Goal: Check status: Check status

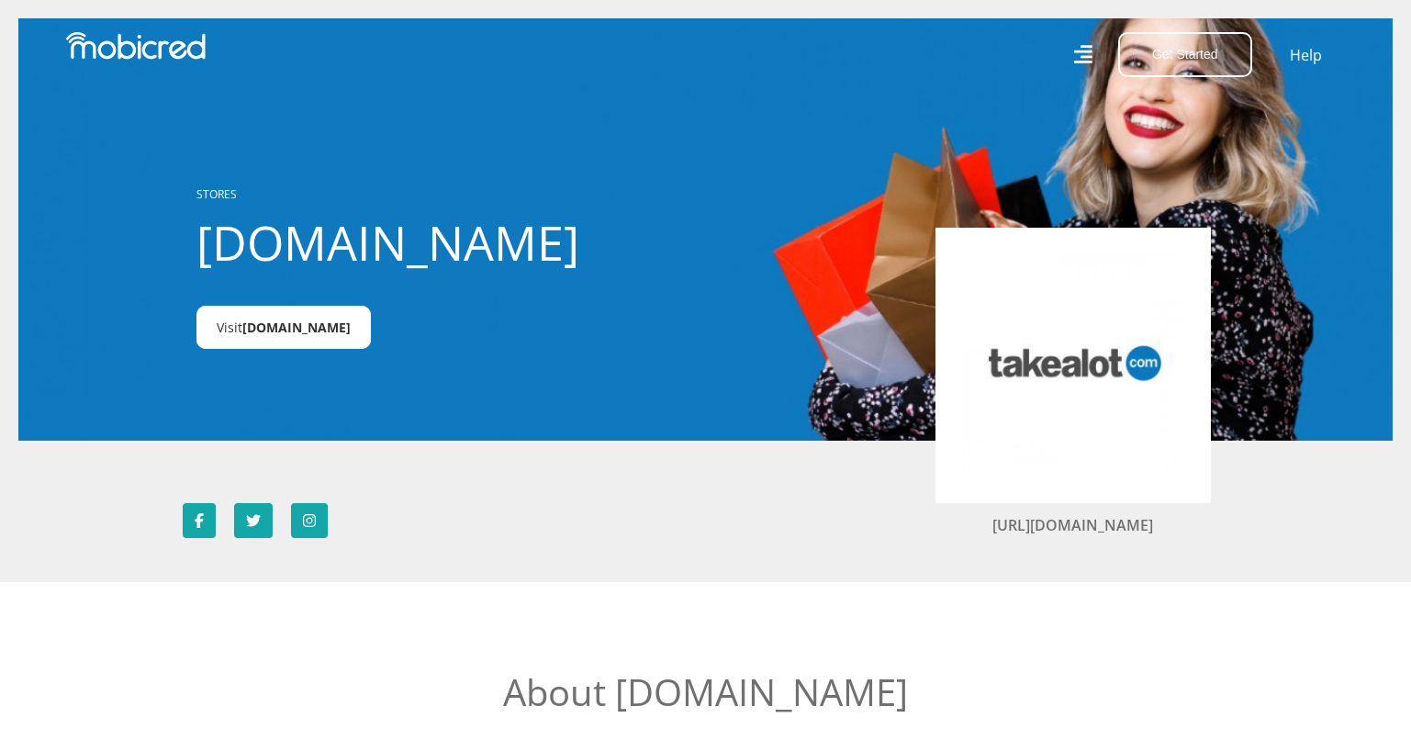
click at [309, 331] on span "Takealot.credit" at bounding box center [296, 327] width 108 height 17
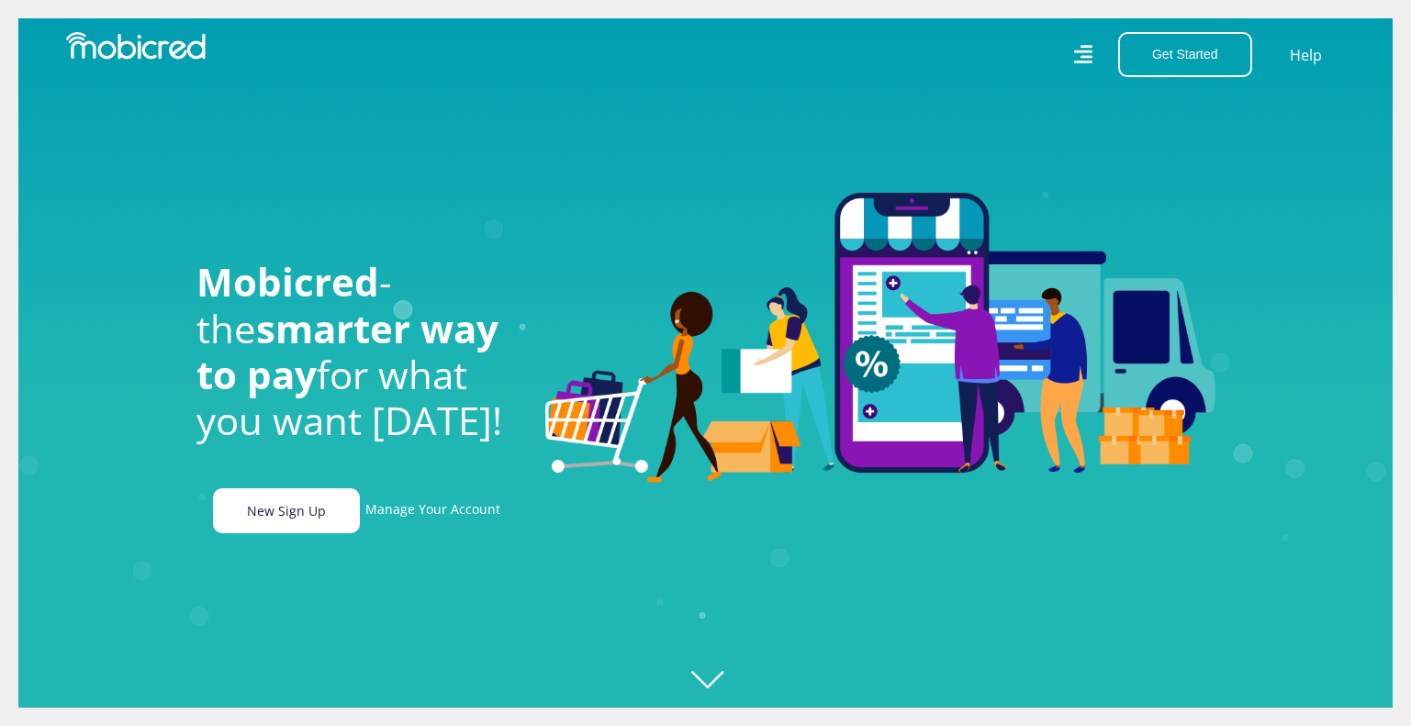
scroll to position [0, 1308]
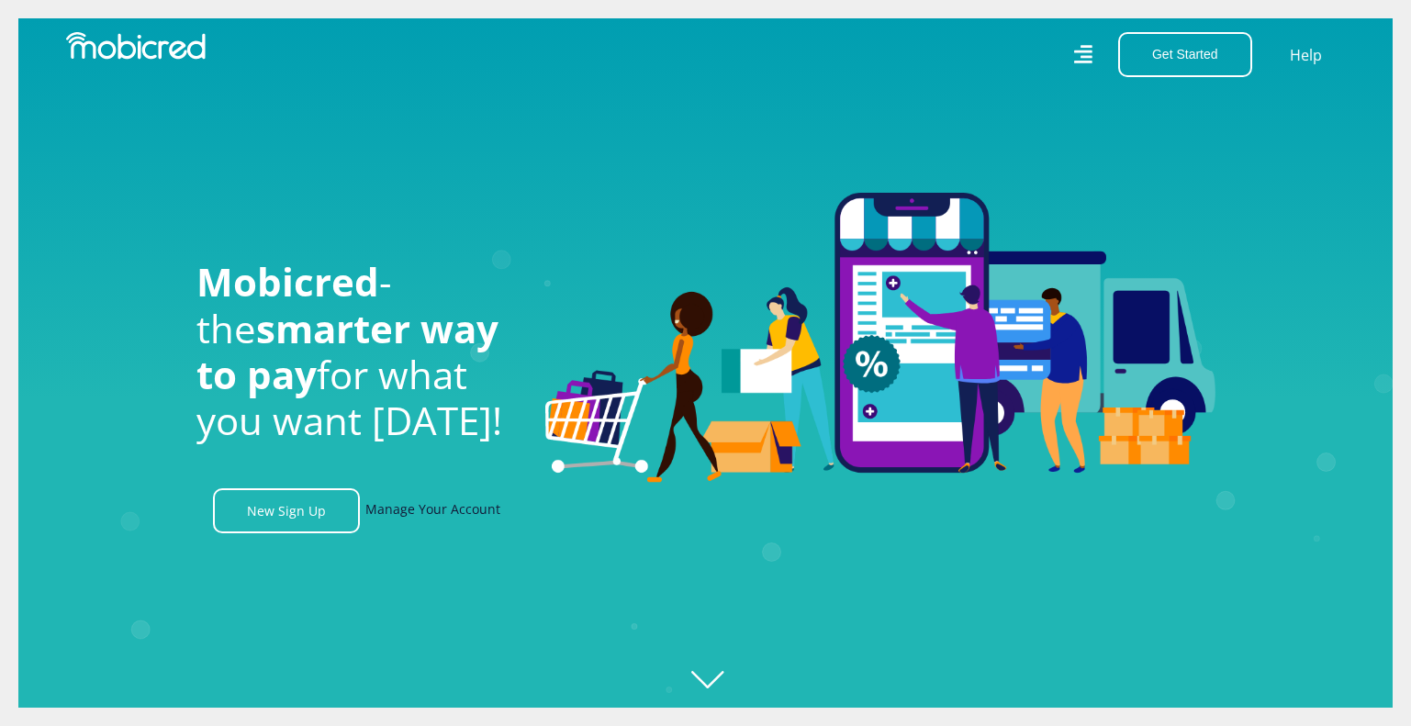
click at [446, 517] on link "Manage Your Account" at bounding box center [432, 511] width 135 height 45
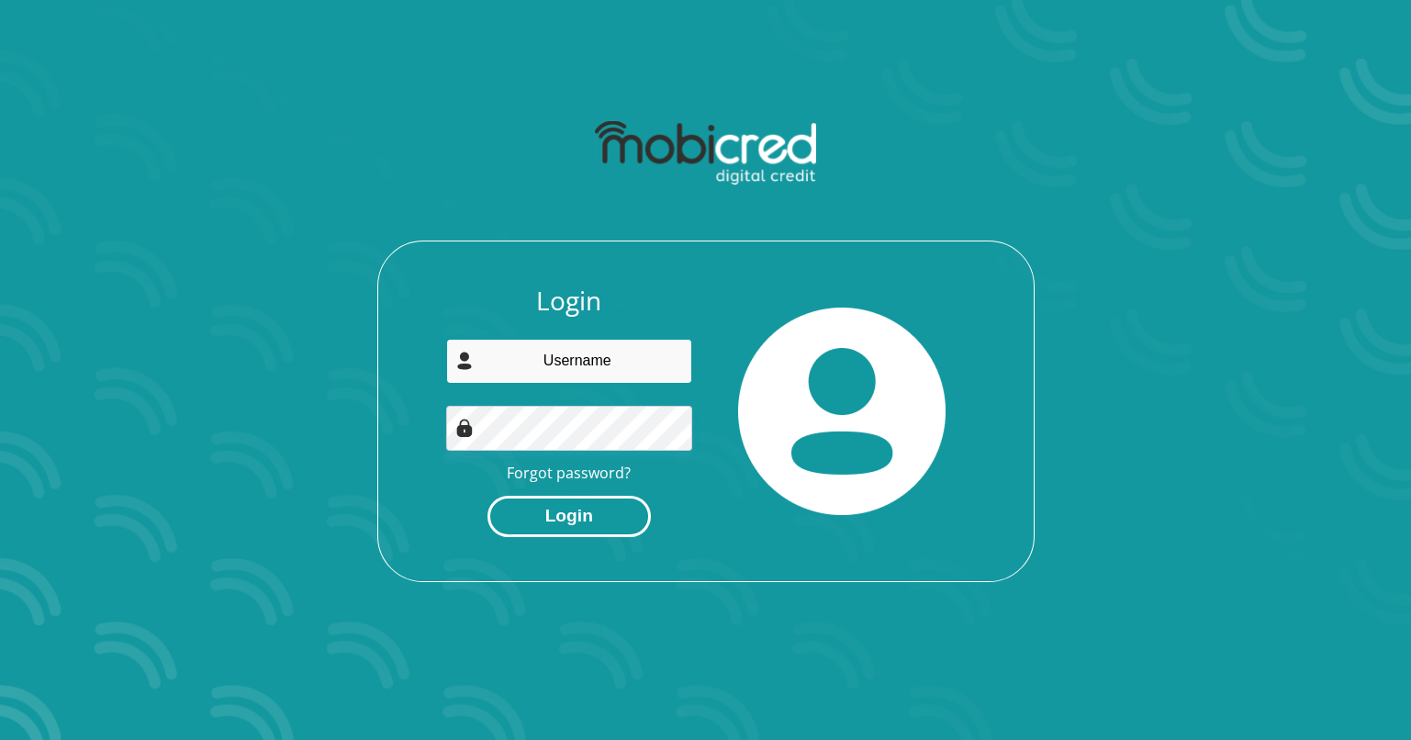
type input "piek.lodette@gmail.com"
click at [583, 501] on button "Login" at bounding box center [569, 516] width 163 height 41
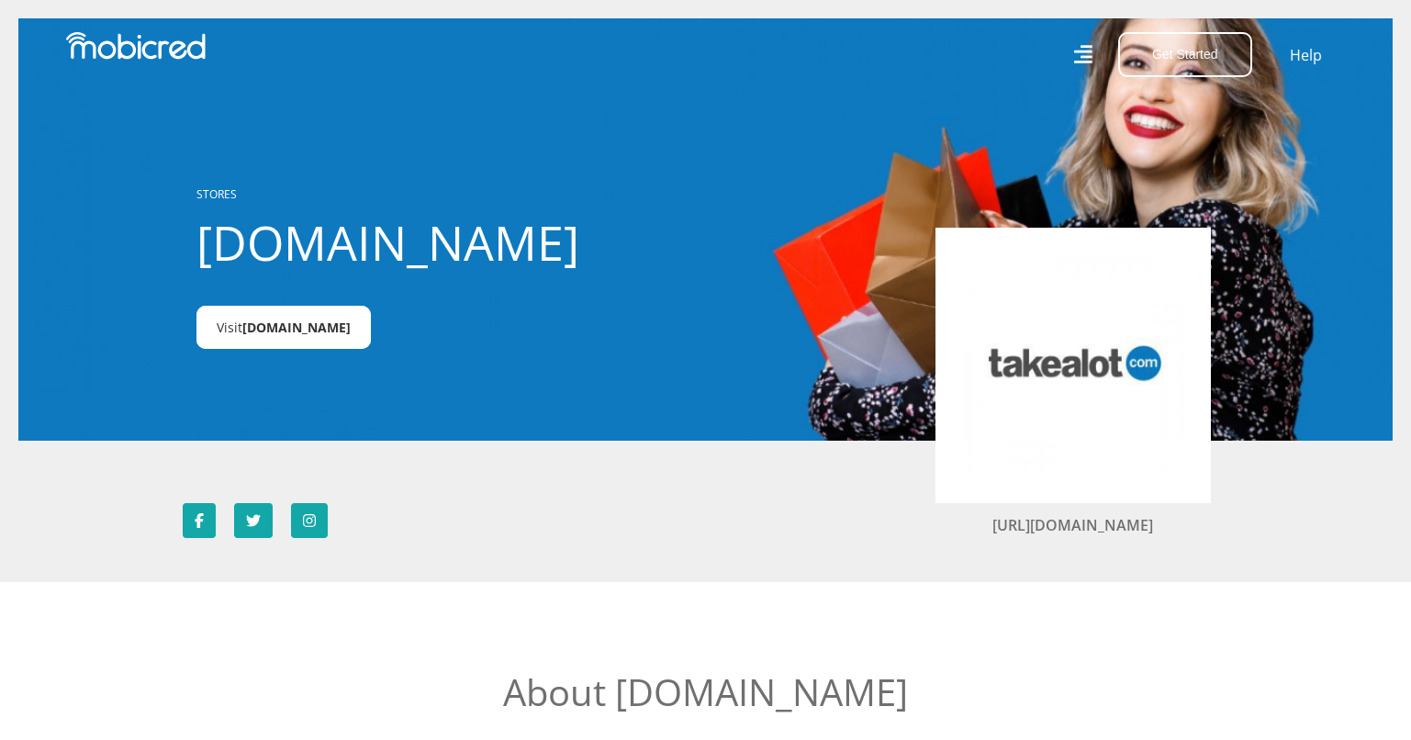
click at [258, 319] on link "Visit Takealot.credit" at bounding box center [284, 327] width 174 height 43
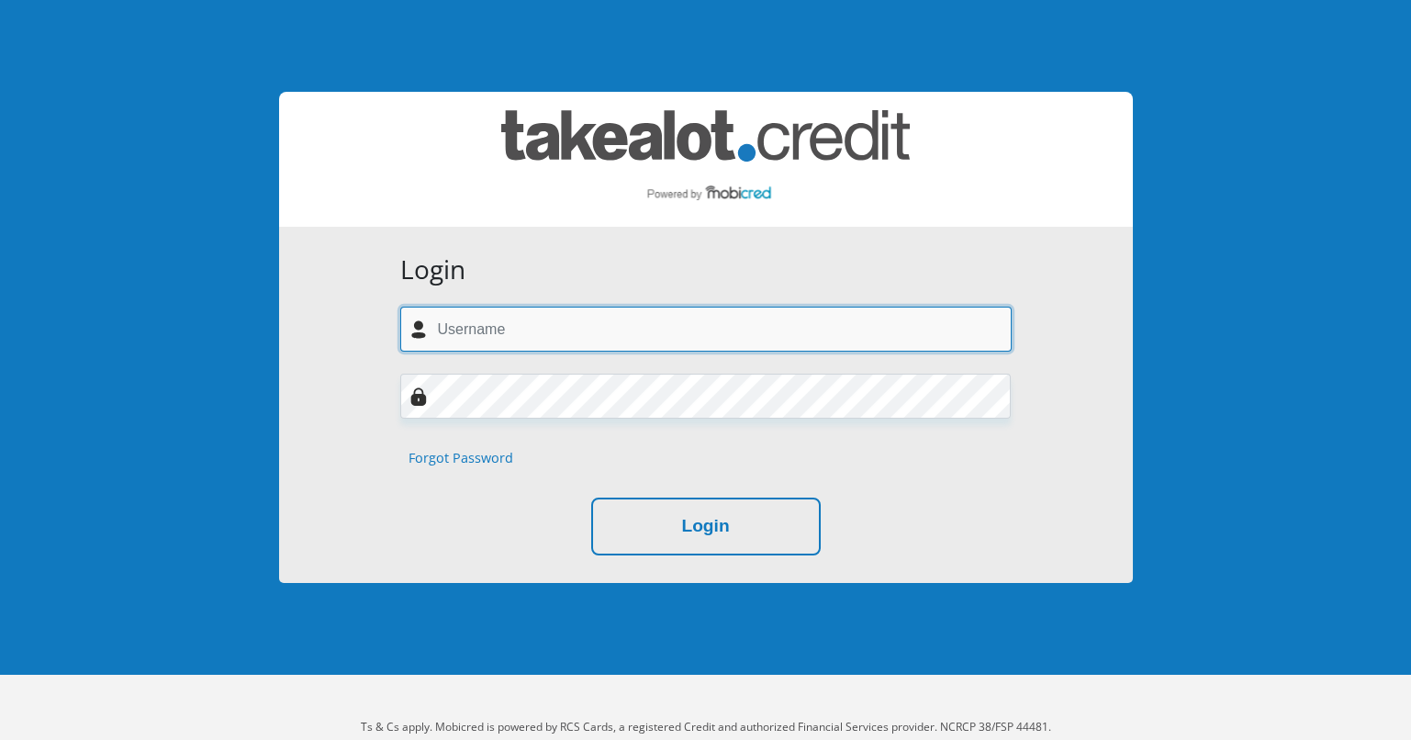
type input "[EMAIL_ADDRESS][DOMAIN_NAME]"
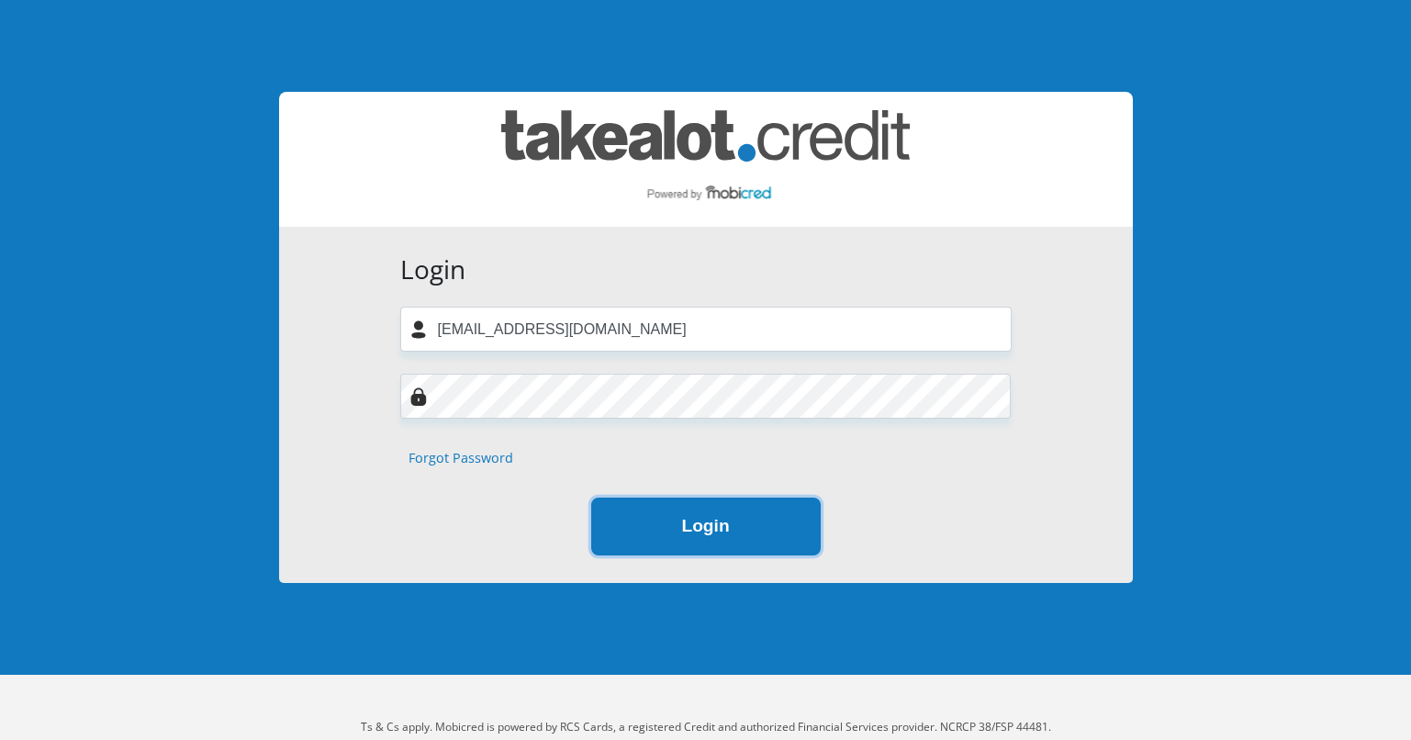
click at [714, 519] on button "Login" at bounding box center [706, 527] width 230 height 58
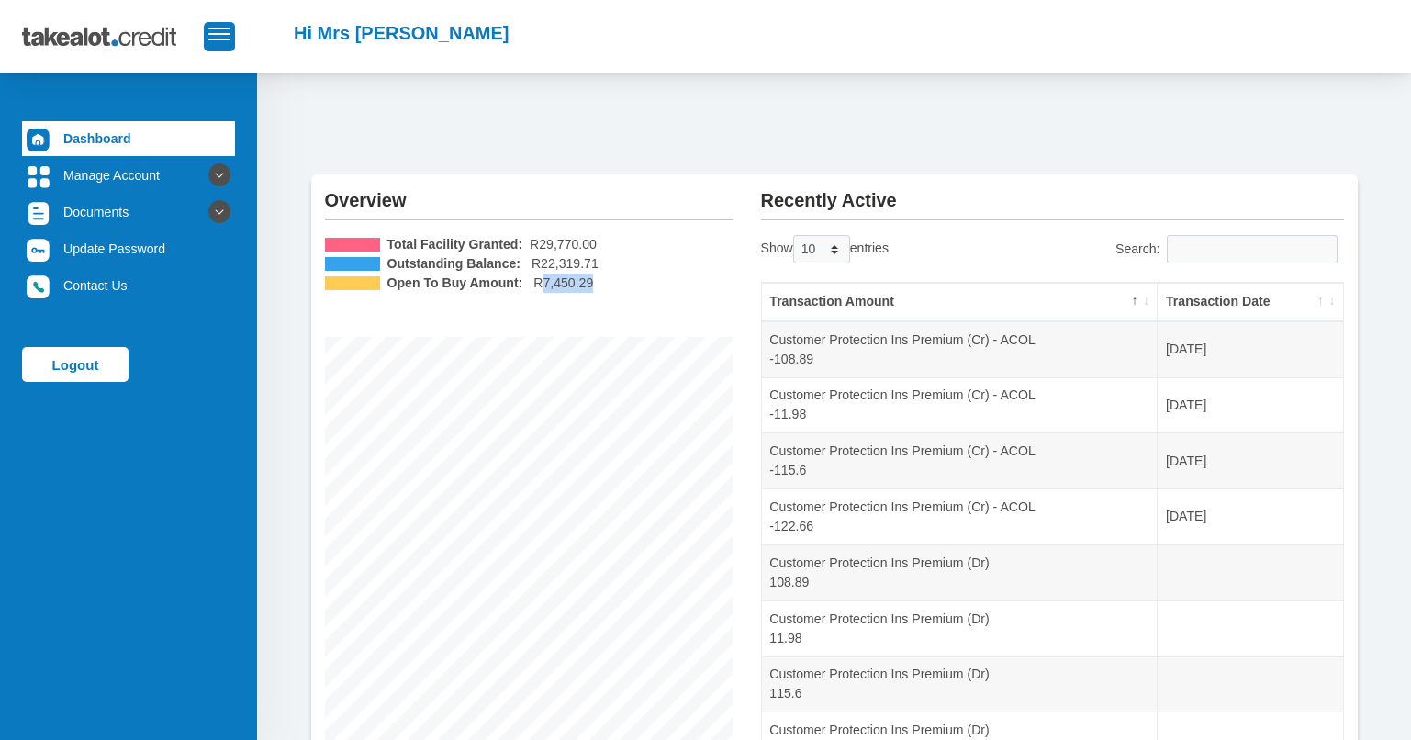
drag, startPoint x: 539, startPoint y: 287, endPoint x: 602, endPoint y: 281, distance: 62.7
click at [602, 281] on li "Open To Buy Amount: R7,450.29" at bounding box center [529, 283] width 409 height 19
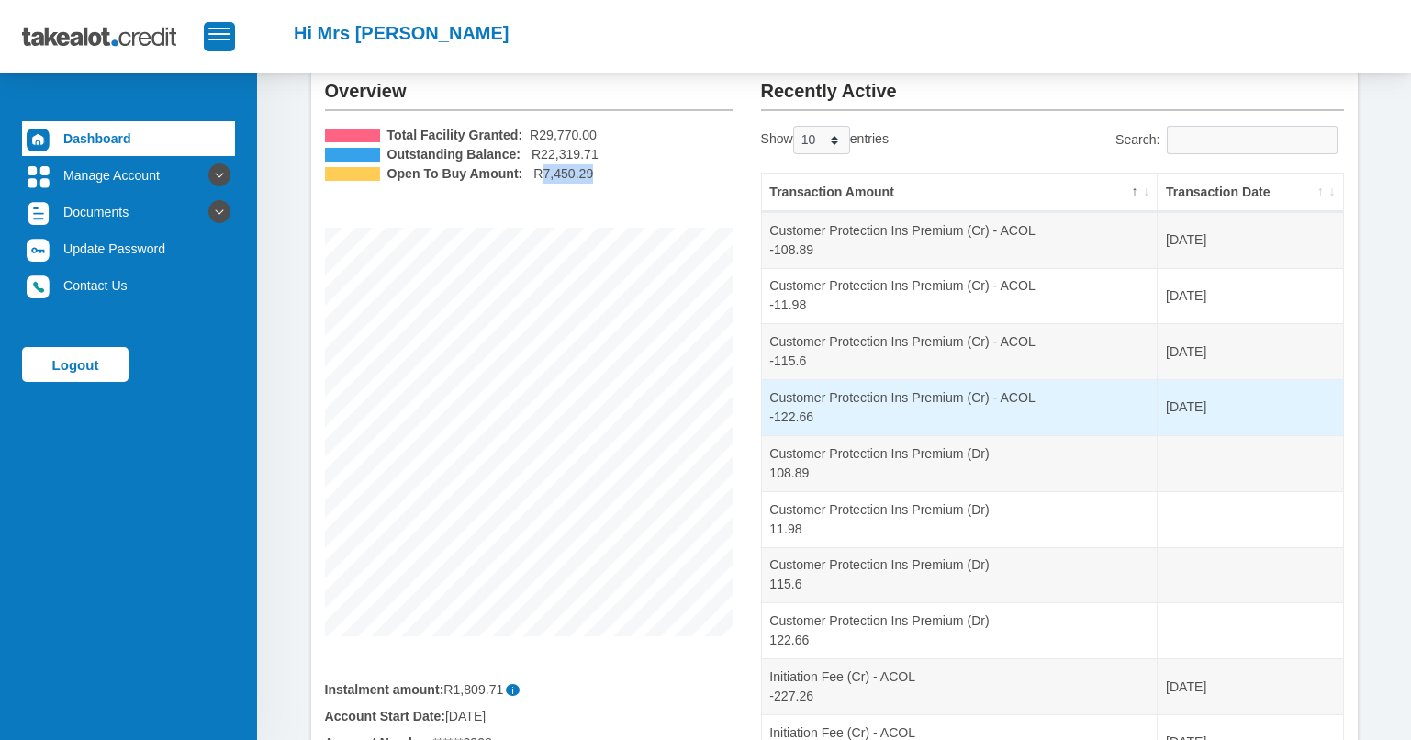
scroll to position [105, 0]
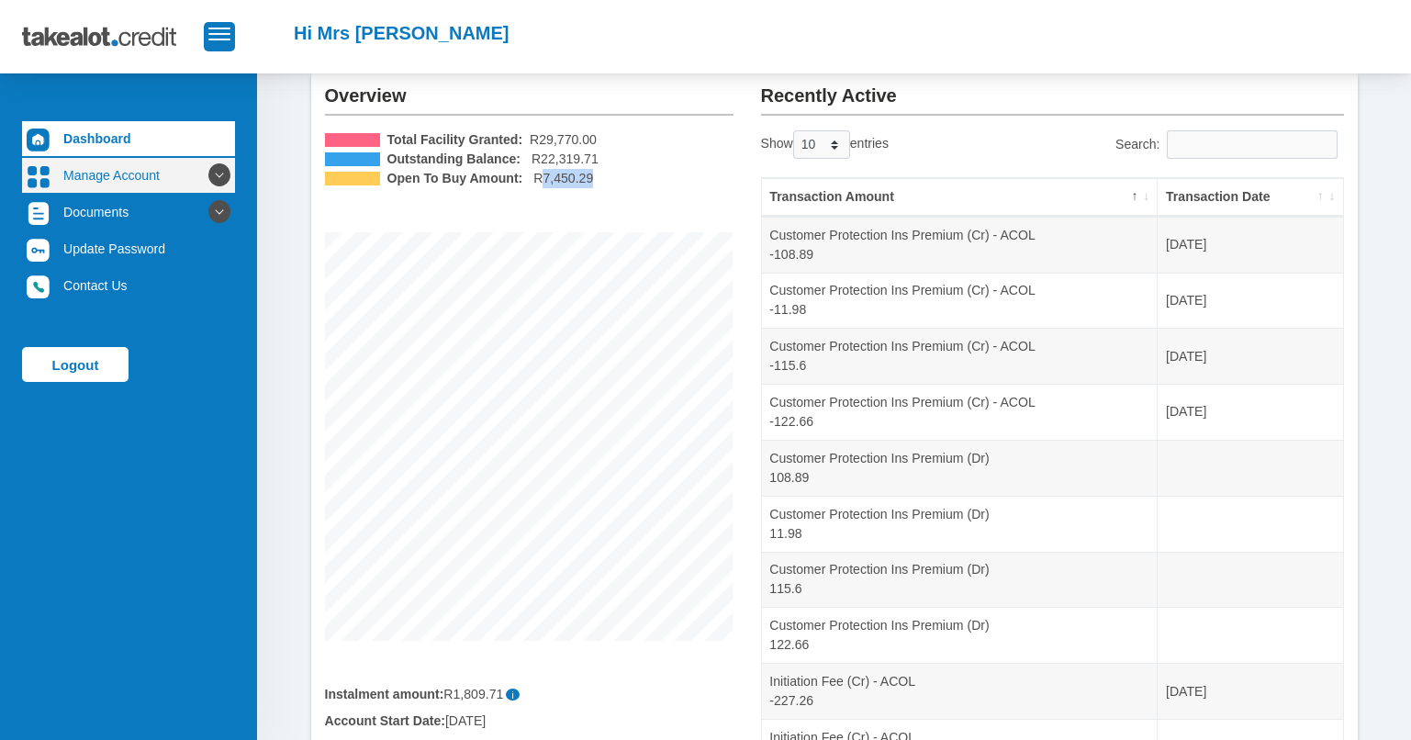
click at [204, 163] on icon at bounding box center [219, 175] width 31 height 31
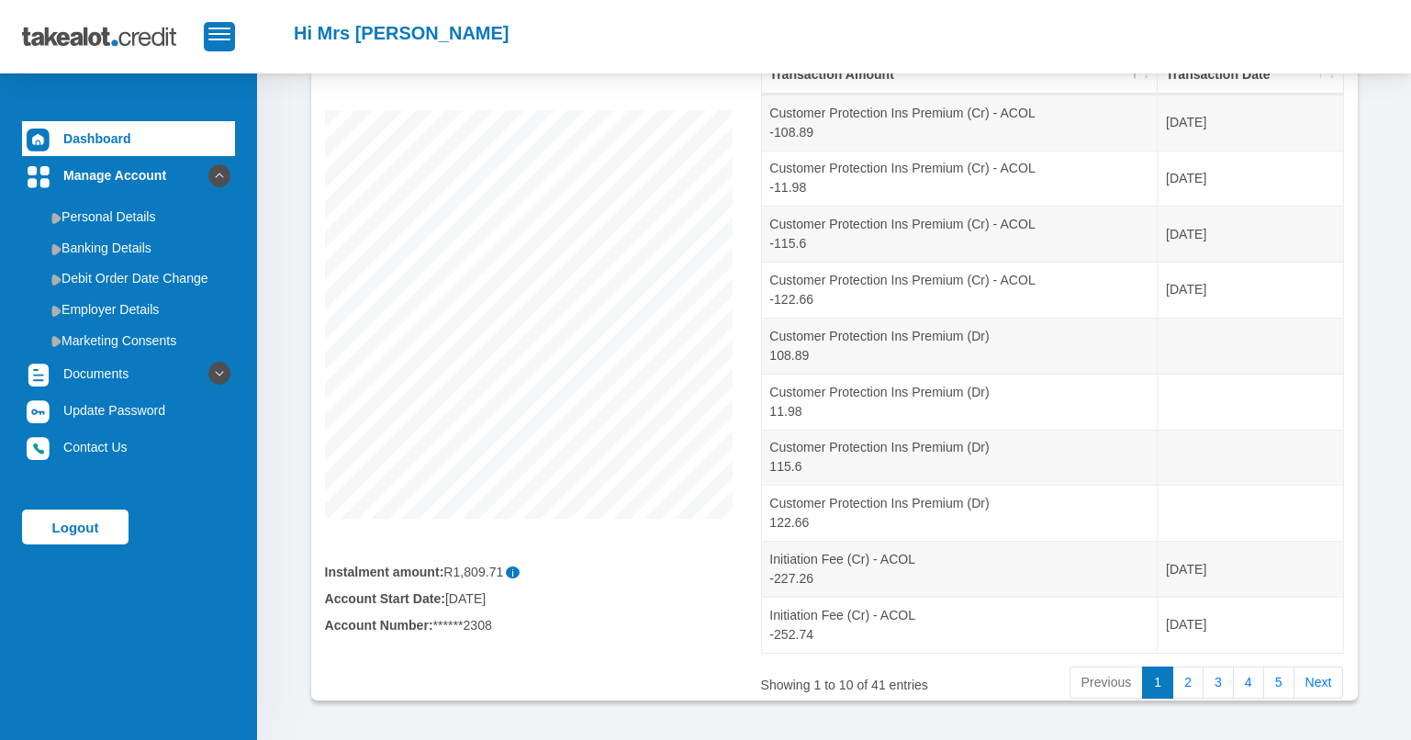
scroll to position [288, 0]
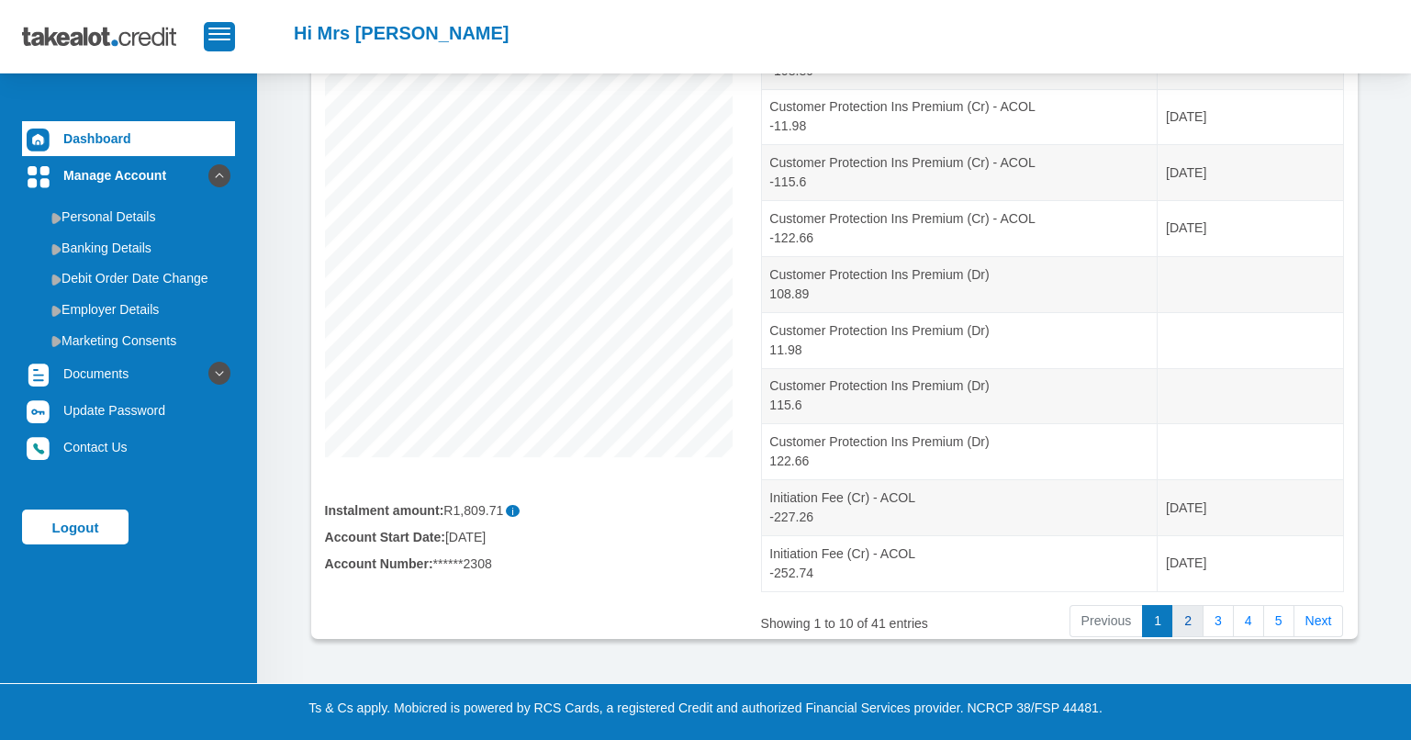
click at [1186, 613] on link "2" at bounding box center [1188, 621] width 31 height 33
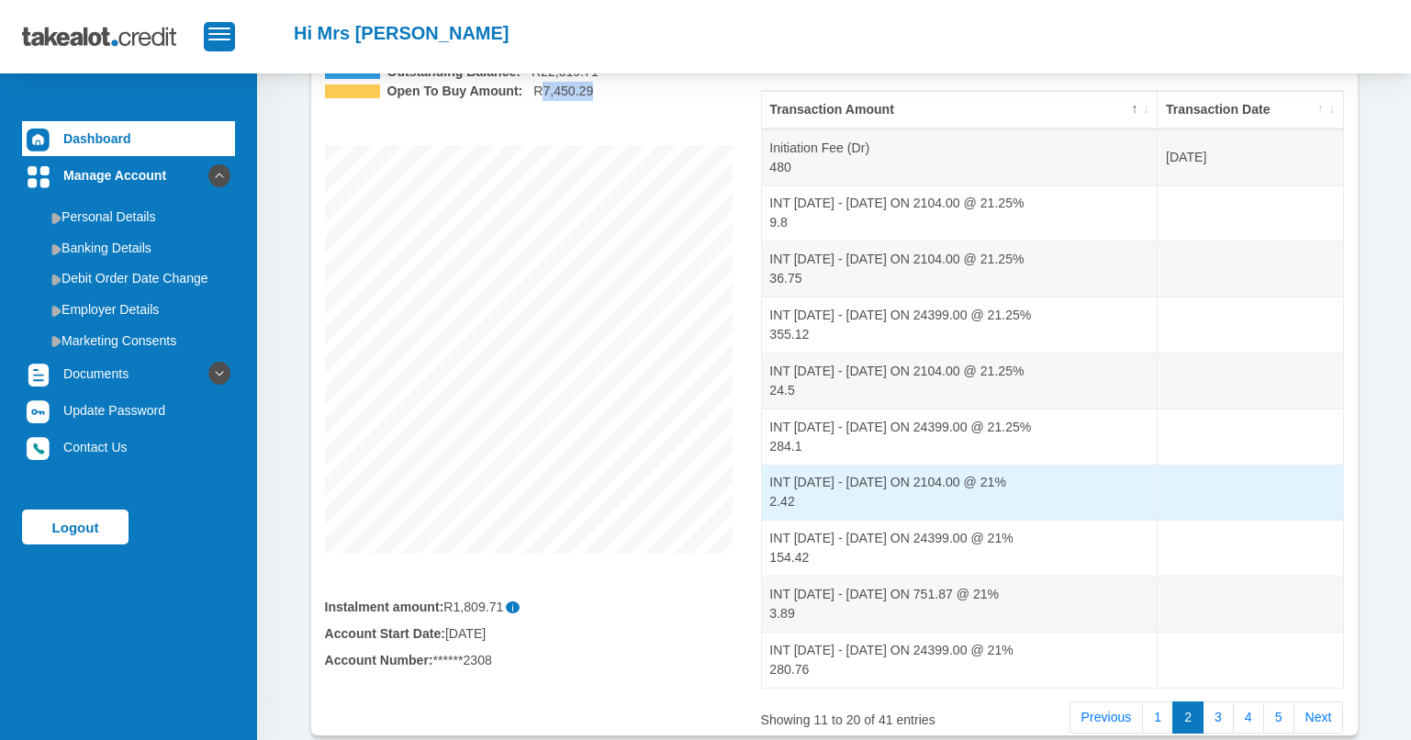
scroll to position [197, 0]
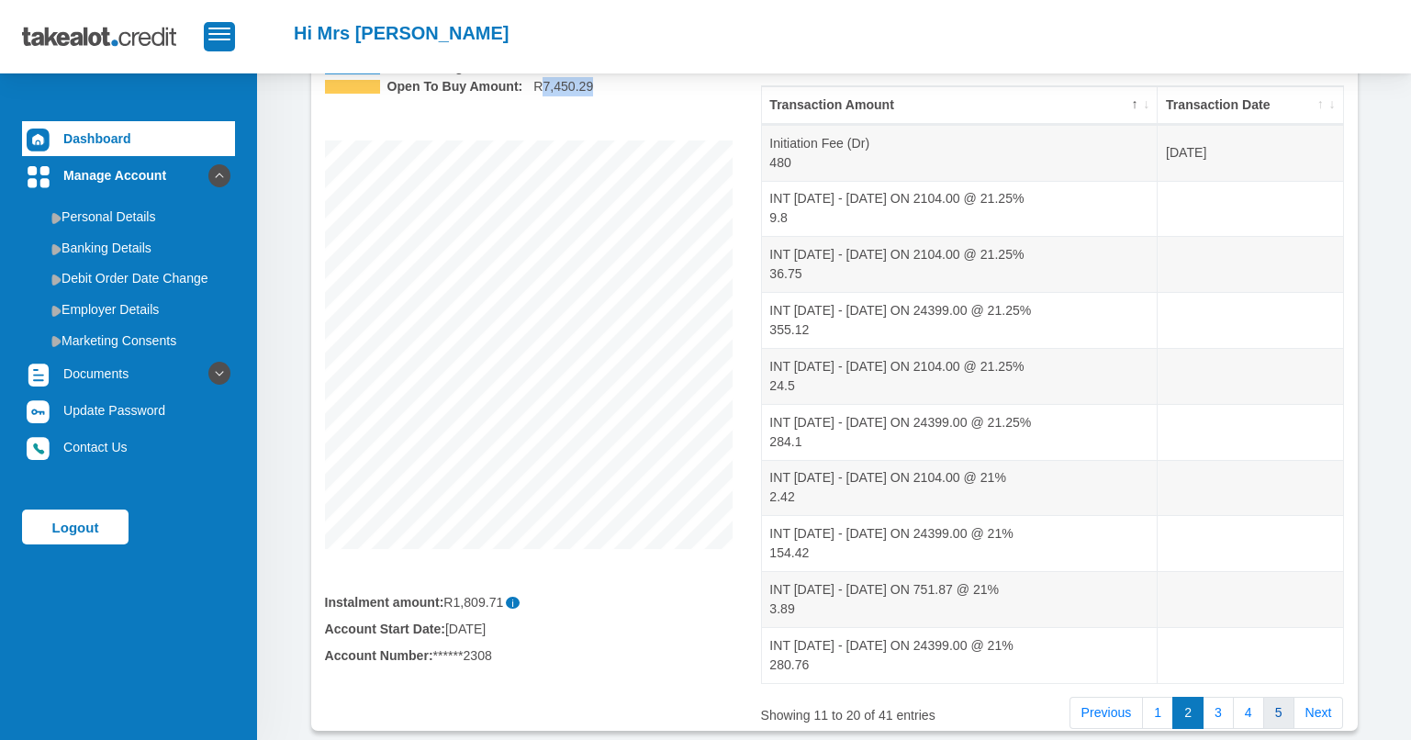
click at [1288, 708] on link "5" at bounding box center [1279, 713] width 31 height 33
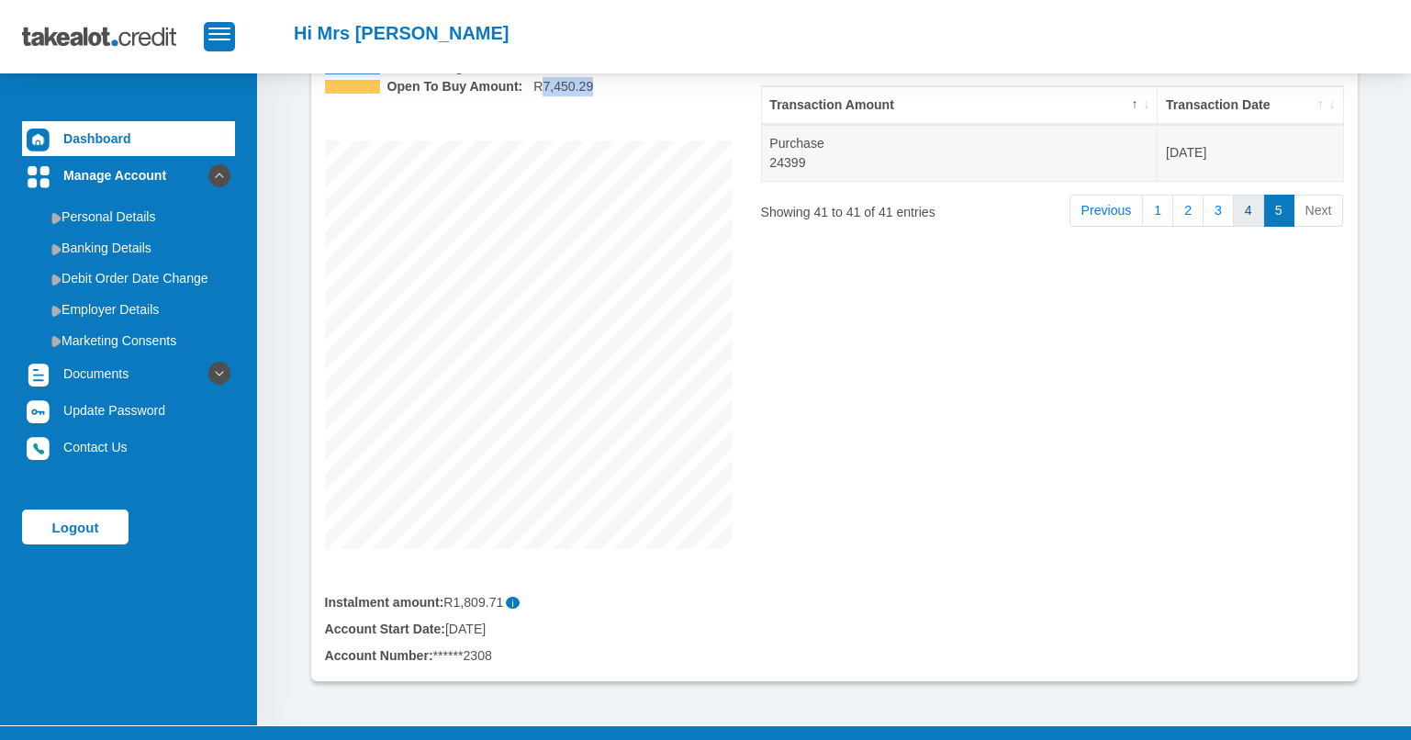
click at [1251, 211] on link "4" at bounding box center [1248, 211] width 31 height 33
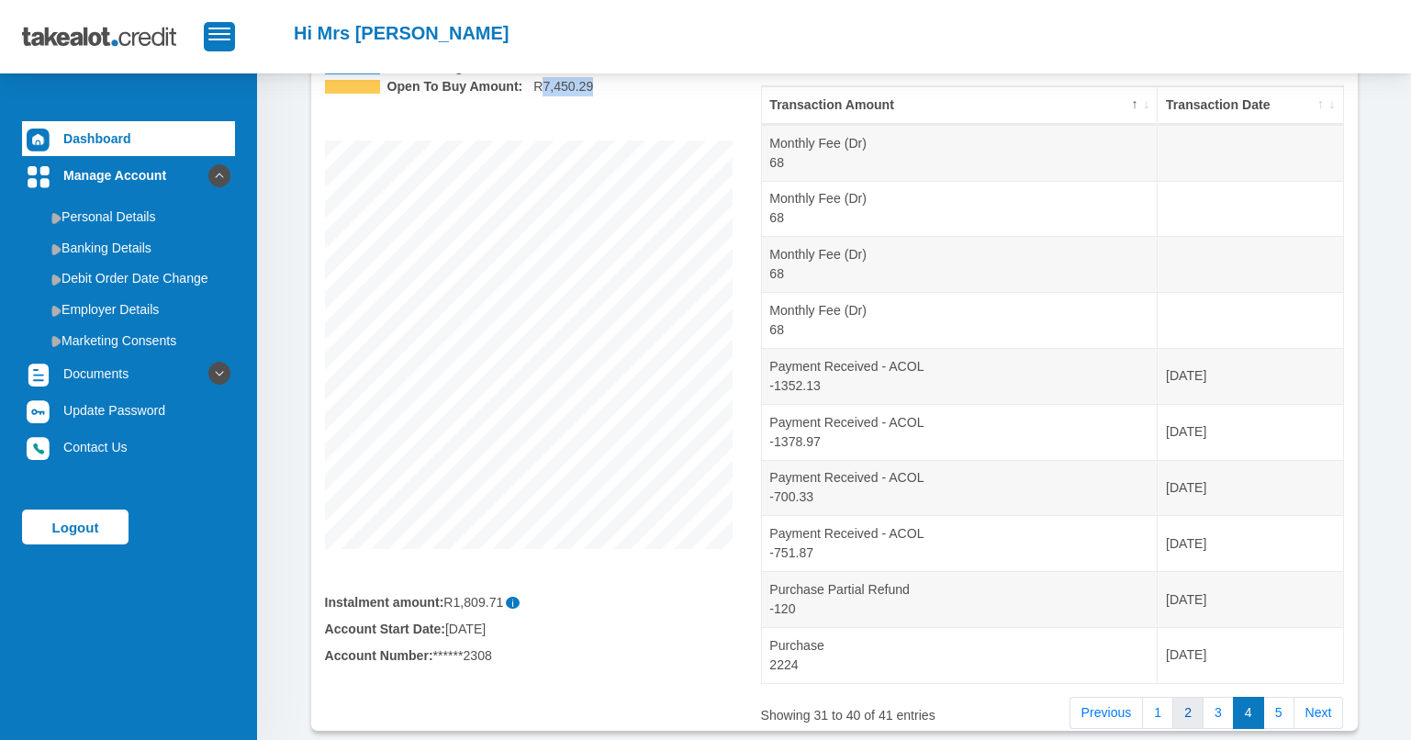
click at [1197, 701] on link "2" at bounding box center [1188, 713] width 31 height 33
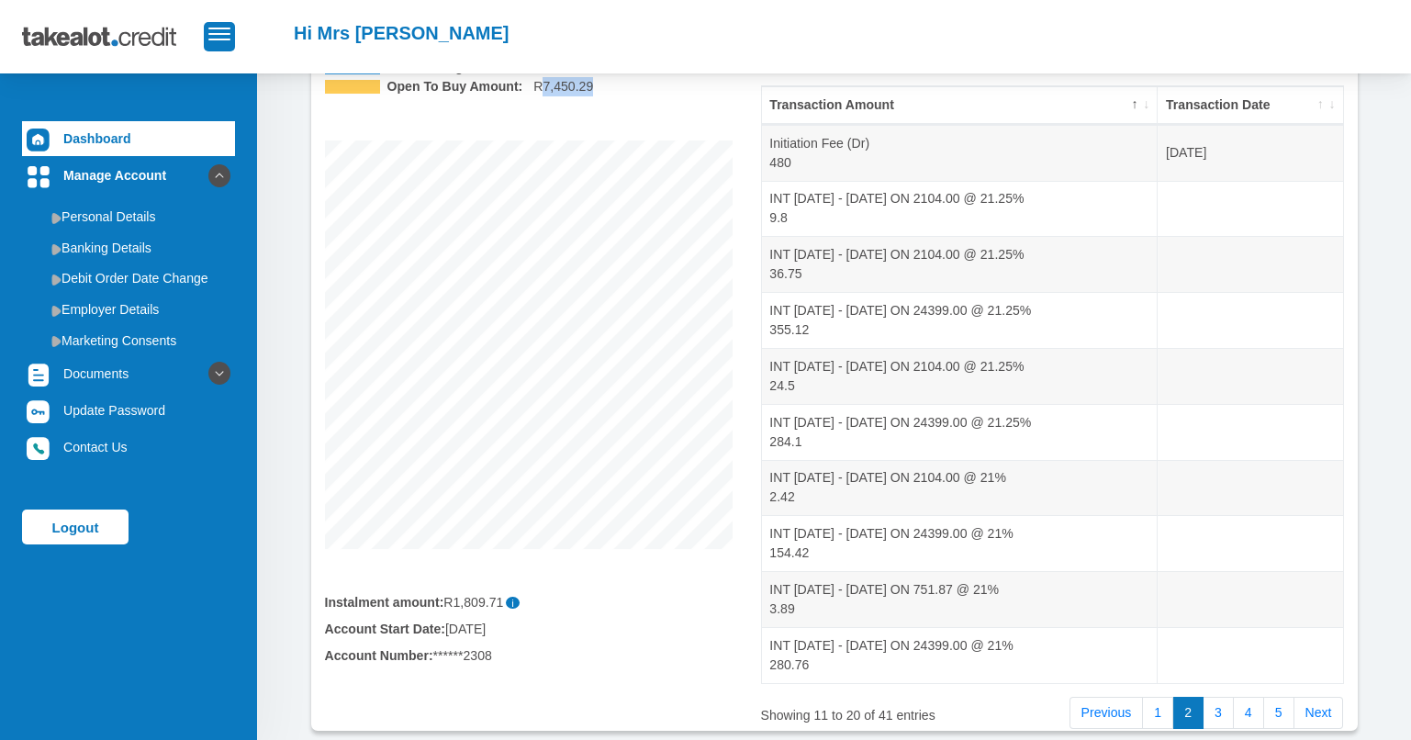
drag, startPoint x: 1171, startPoint y: 711, endPoint x: 1134, endPoint y: 689, distance: 42.8
click at [1171, 709] on link "1" at bounding box center [1157, 713] width 31 height 33
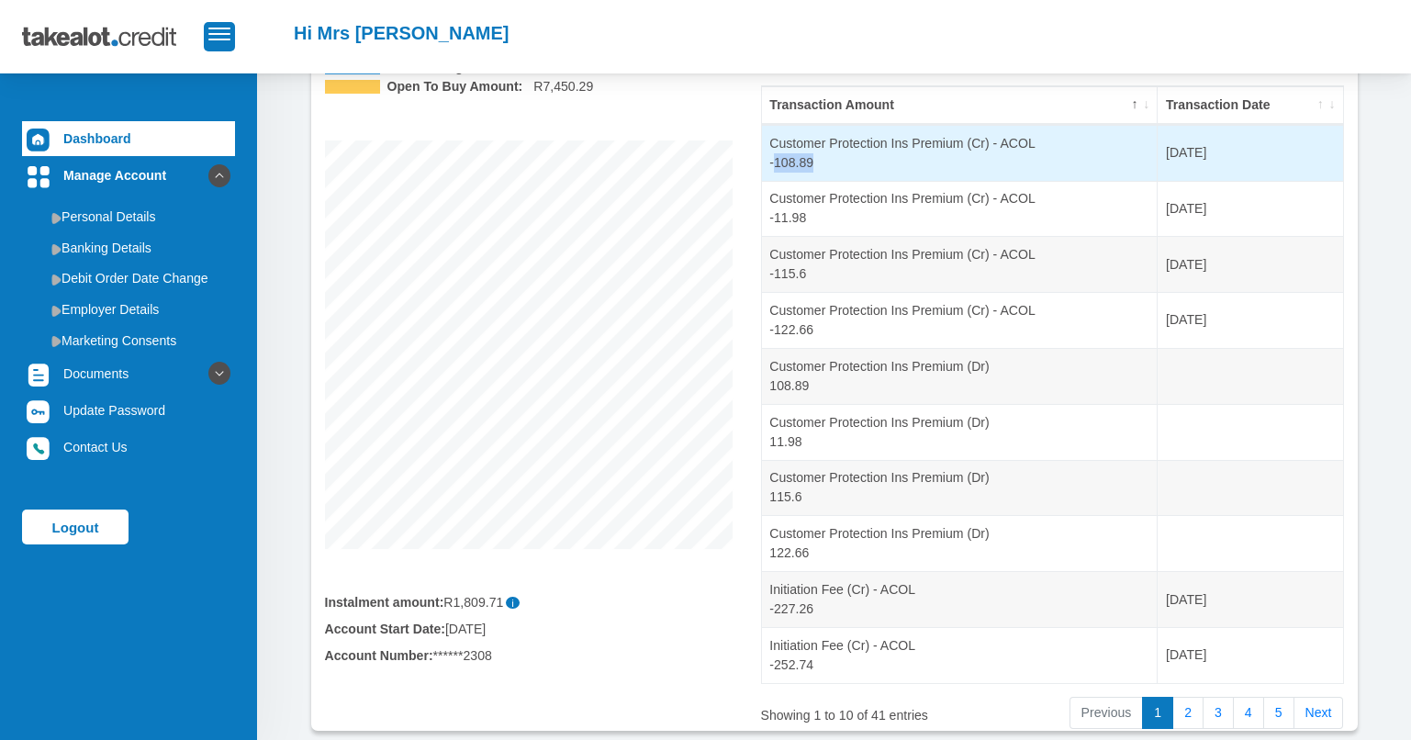
drag, startPoint x: 778, startPoint y: 164, endPoint x: 836, endPoint y: 169, distance: 58.0
click at [832, 166] on td "Customer Protection Ins Premium (Cr) - ACOL -108.89" at bounding box center [960, 153] width 397 height 56
